Goal: Task Accomplishment & Management: Use online tool/utility

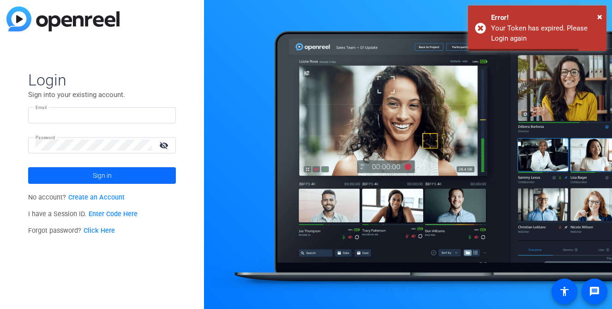
type input "[PERSON_NAME][EMAIL_ADDRESS][PERSON_NAME][DOMAIN_NAME]"
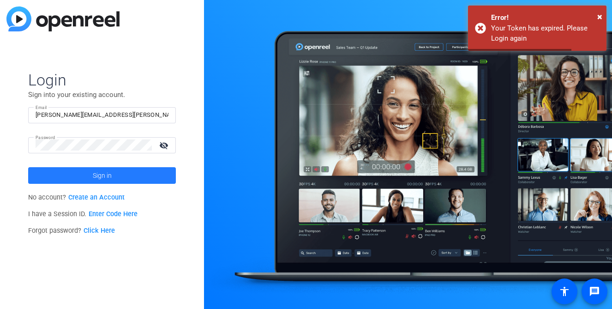
click at [112, 173] on span at bounding box center [102, 175] width 148 height 22
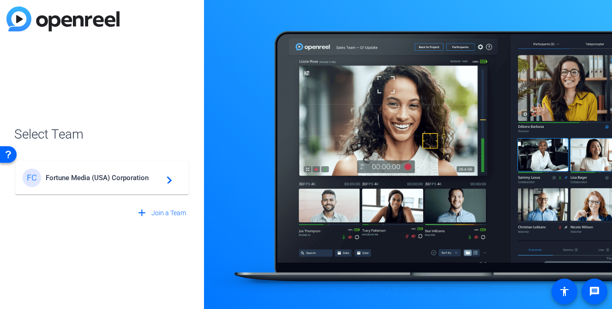
click at [113, 174] on span "Fortune Media (USA) Corporation" at bounding box center [103, 177] width 115 height 8
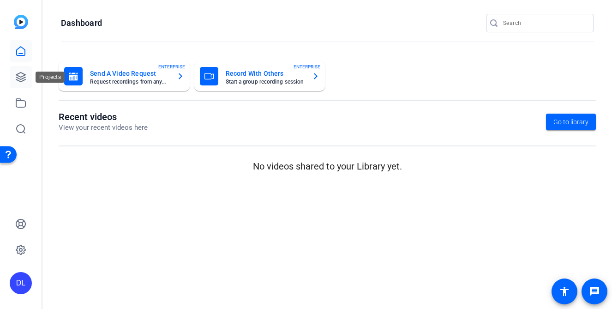
click at [19, 80] on icon at bounding box center [20, 76] width 9 height 9
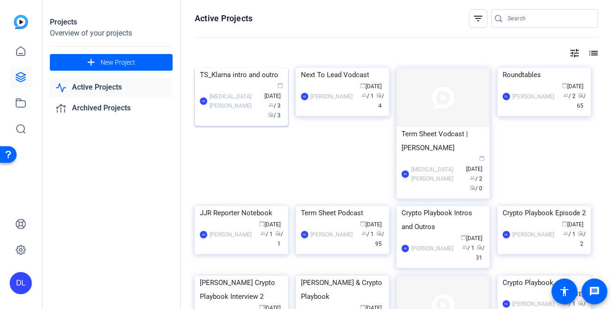
click at [235, 82] on div "TS_Klarna intro and outro" at bounding box center [241, 75] width 83 height 14
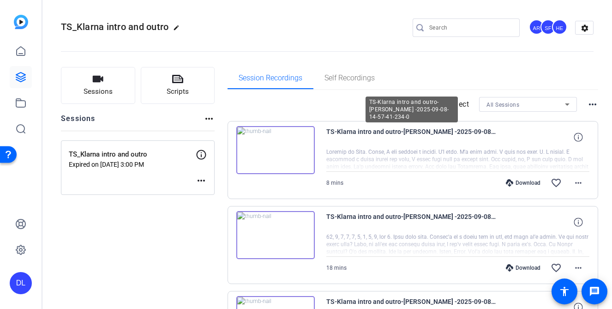
click at [355, 132] on span "TS-Klarna intro and outro-[PERSON_NAME] -2025-09-08-14-57-41-234-0" at bounding box center [411, 137] width 171 height 22
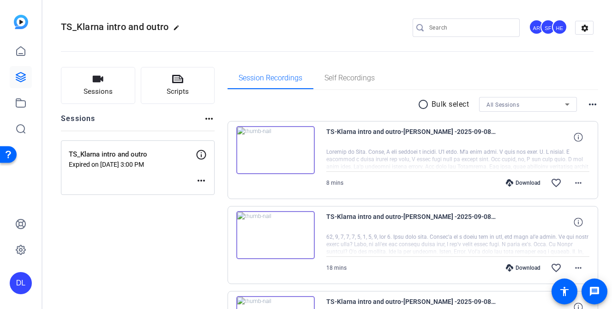
click at [263, 157] on img at bounding box center [275, 150] width 78 height 48
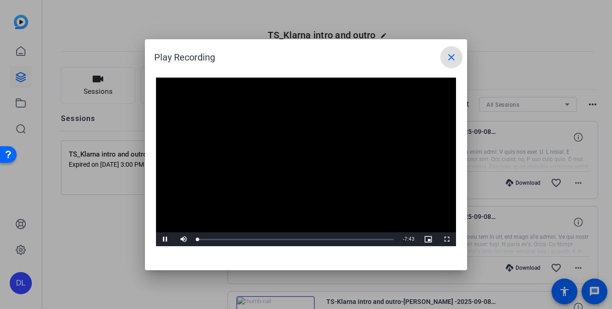
click at [321, 156] on video "Video Player" at bounding box center [306, 161] width 300 height 169
click at [297, 157] on video "Video Player" at bounding box center [306, 161] width 300 height 169
click at [206, 238] on div "Loaded : 5.29% 0:20 0:01" at bounding box center [295, 239] width 196 height 2
click at [217, 239] on div "0:46" at bounding box center [217, 239] width 0 height 2
click at [247, 238] on div "Loaded : 15.18% 1:58 0:48" at bounding box center [295, 239] width 205 height 14
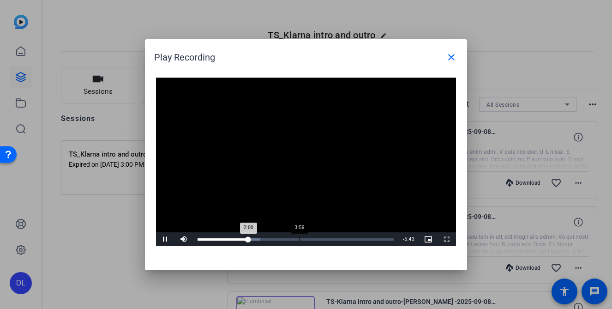
click at [299, 238] on div "3:59" at bounding box center [299, 239] width 0 height 2
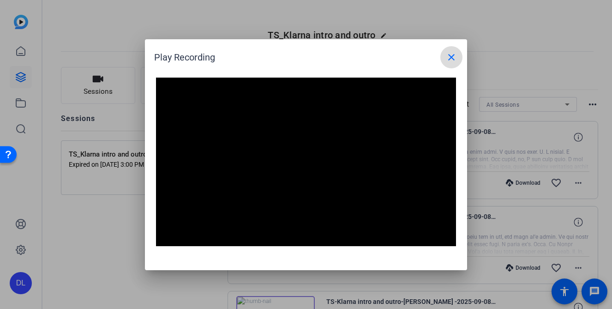
click at [452, 54] on mat-icon "close" at bounding box center [451, 57] width 11 height 11
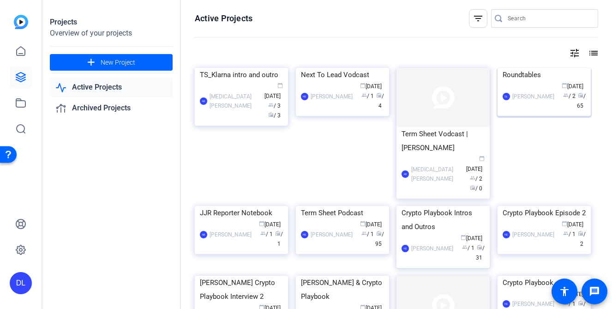
click at [526, 82] on div "Roundtables" at bounding box center [543, 75] width 83 height 14
click at [514, 82] on div "Roundtables" at bounding box center [543, 75] width 83 height 14
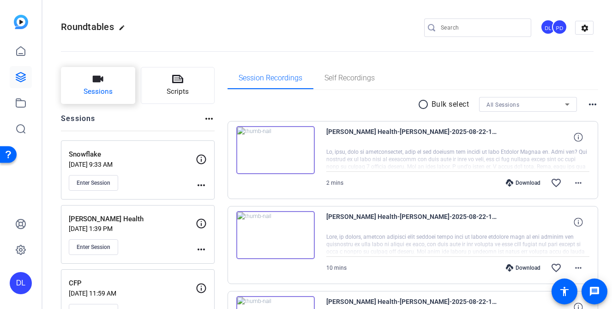
click at [92, 86] on button "Sessions" at bounding box center [98, 85] width 74 height 37
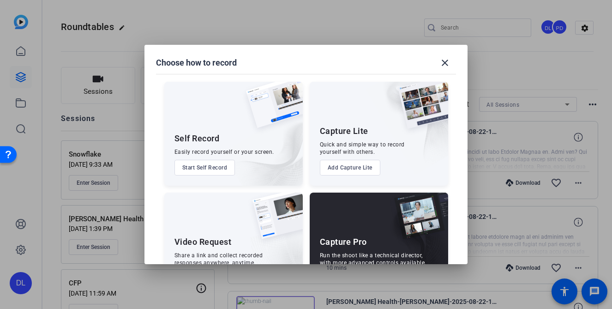
scroll to position [42, 0]
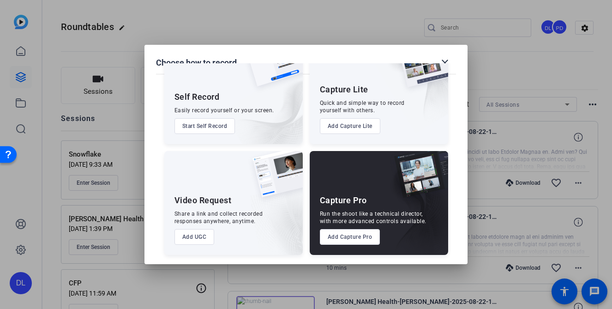
click at [358, 240] on button "Add Capture Pro" at bounding box center [350, 237] width 60 height 16
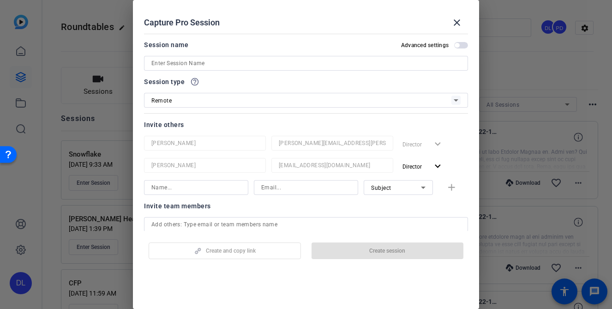
click at [245, 65] on input at bounding box center [305, 63] width 309 height 11
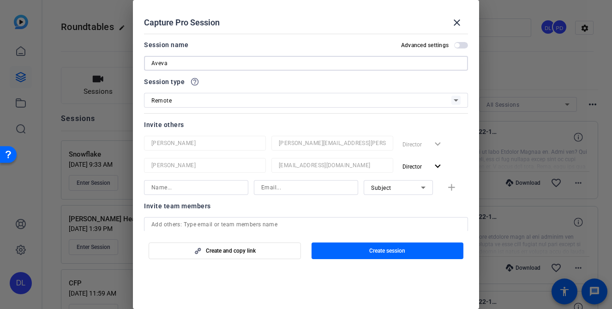
type input "Aveva"
click at [369, 253] on span "Create session" at bounding box center [387, 250] width 36 height 7
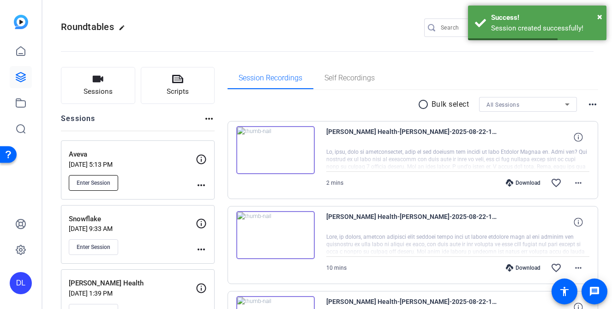
click at [94, 184] on span "Enter Session" at bounding box center [94, 182] width 34 height 7
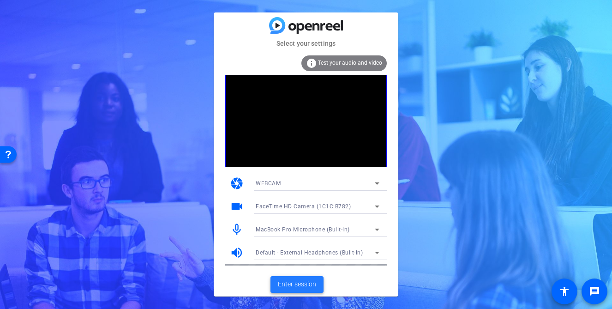
click at [303, 287] on span "Enter session" at bounding box center [297, 284] width 38 height 10
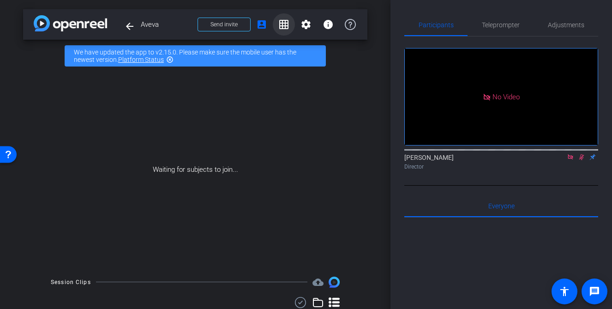
click at [283, 23] on mat-icon "grid_on" at bounding box center [283, 24] width 11 height 11
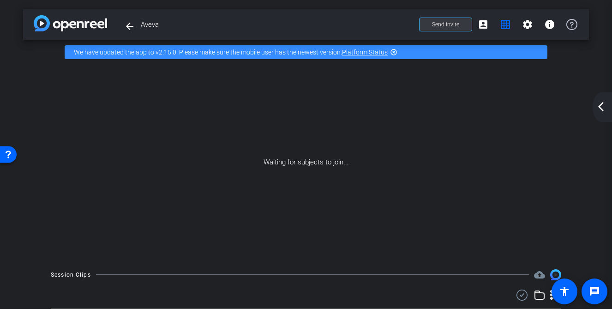
click at [446, 23] on span "Send invite" at bounding box center [445, 24] width 27 height 7
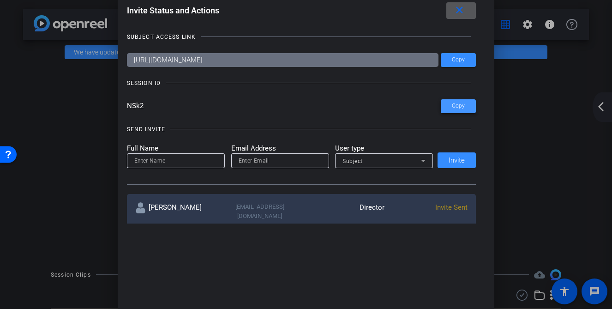
click at [462, 107] on span "Copy" at bounding box center [458, 105] width 13 height 7
